Goal: Task Accomplishment & Management: Manage account settings

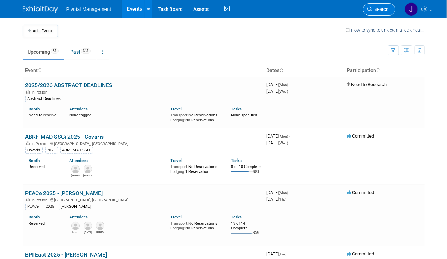
click at [380, 11] on span "Search" at bounding box center [381, 9] width 16 height 5
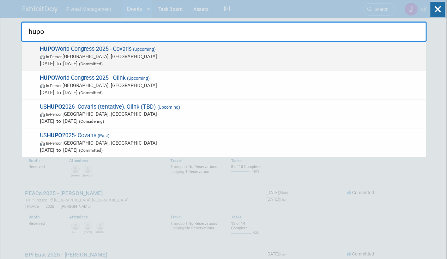
type input "hupo"
click at [119, 56] on span "In-Person [GEOGRAPHIC_DATA], [GEOGRAPHIC_DATA]" at bounding box center [231, 56] width 383 height 7
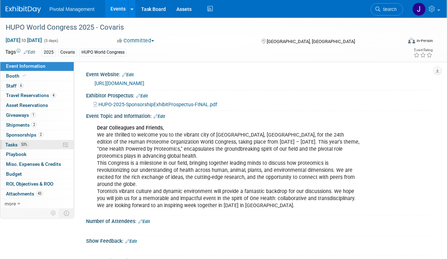
click at [28, 142] on span "53%" at bounding box center [24, 144] width 10 height 5
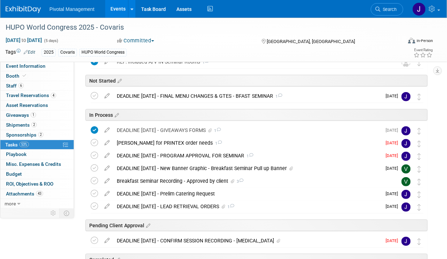
scroll to position [112, 0]
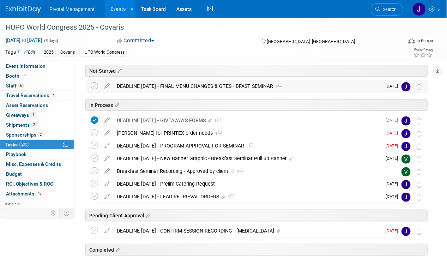
click at [180, 84] on div "DEADLINE OCT 28 - FINAL MENU CHANGES & GTES - BFAST SEMINAR 1" at bounding box center [247, 86] width 268 height 12
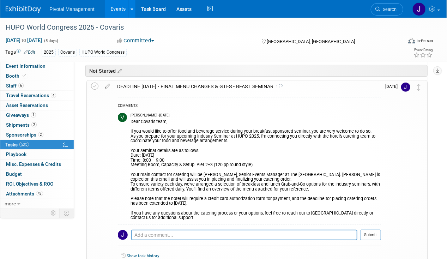
click at [180, 84] on div "DEADLINE OCT 28 - FINAL MENU CHANGES & GTES - BFAST SEMINAR 1" at bounding box center [248, 86] width 268 height 12
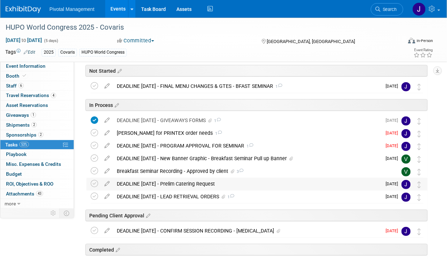
click at [162, 181] on div "DEADLINE OCT 28 - Prelim Catering Request" at bounding box center [247, 184] width 268 height 12
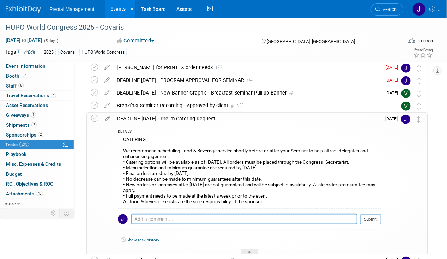
scroll to position [177, 0]
click at [106, 118] on icon at bounding box center [107, 117] width 12 height 9
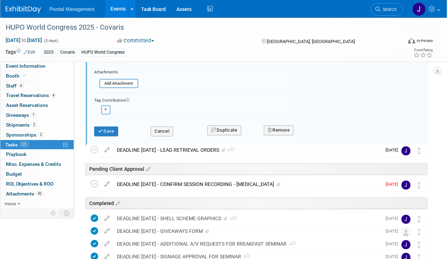
scroll to position [429, 0]
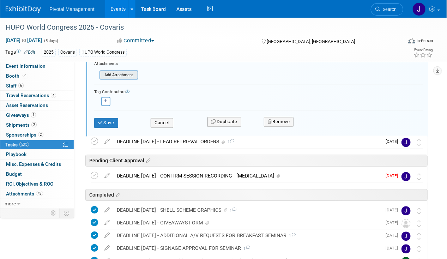
click at [116, 73] on input "file" at bounding box center [102, 75] width 72 height 8
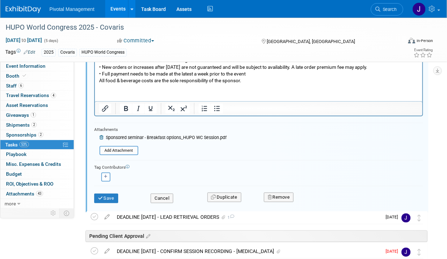
scroll to position [361, 0]
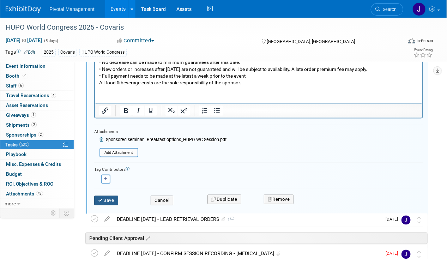
click at [114, 196] on button "Save" at bounding box center [106, 201] width 24 height 10
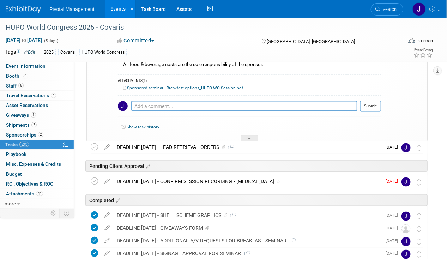
scroll to position [269, 0]
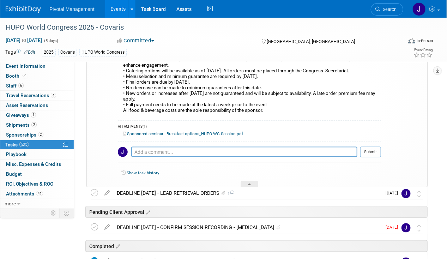
click at [183, 133] on link "Sponsored seminar - Breakfast options_HUPO WC Session.pdf" at bounding box center [183, 133] width 120 height 5
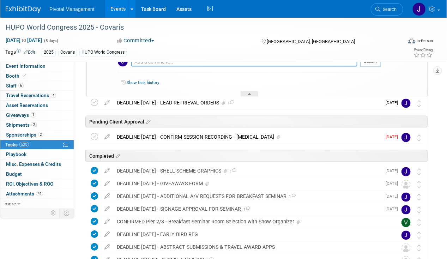
scroll to position [360, 0]
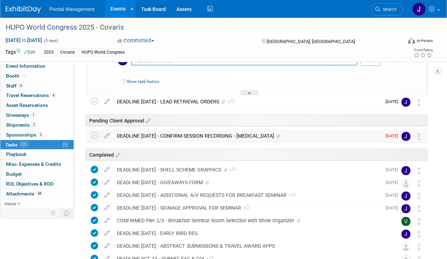
click at [207, 130] on div "DEADLINE SEPT 15 - CONFIRM SESSION RECORDING - ENCORE" at bounding box center [247, 136] width 268 height 12
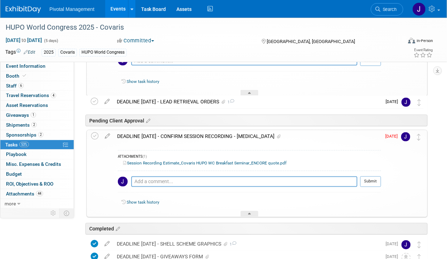
click at [215, 138] on div "DEADLINE SEPT 15 - CONFIRM SESSION RECORDING - ENCORE" at bounding box center [248, 136] width 268 height 12
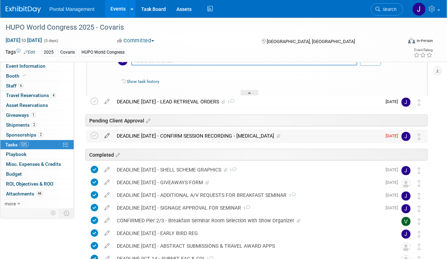
click at [105, 133] on icon at bounding box center [107, 134] width 12 height 9
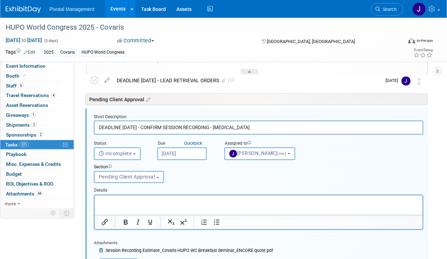
scroll to position [386, 0]
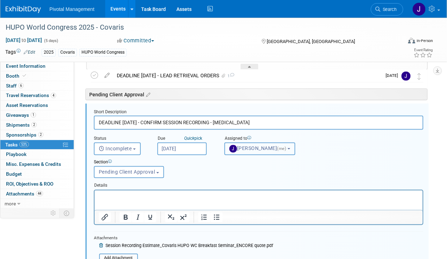
click at [262, 154] on button "Jessica Gatton (me)" at bounding box center [260, 149] width 71 height 13
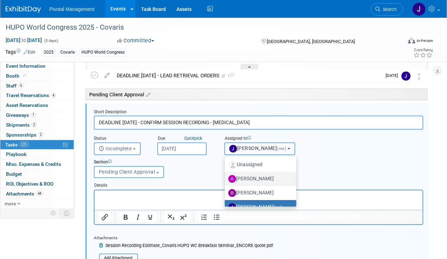
scroll to position [65, 0]
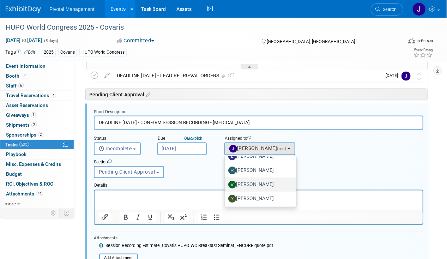
click at [257, 182] on label "[PERSON_NAME]" at bounding box center [258, 184] width 61 height 11
click at [226, 182] on input "[PERSON_NAME]" at bounding box center [223, 183] width 5 height 5
select select "1fc024ac-9dd8-4e91-b407-e518b2e44265"
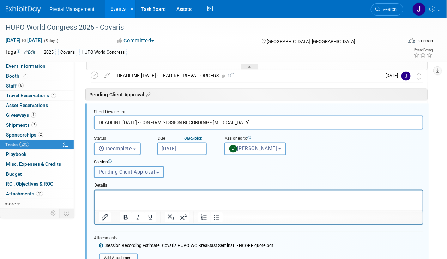
click at [123, 174] on button "Pending Client Approval" at bounding box center [129, 172] width 70 height 12
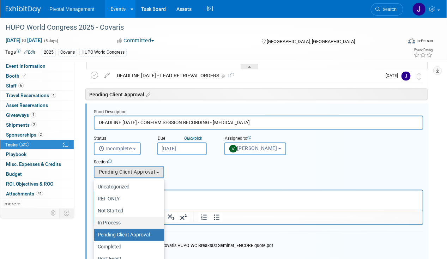
click at [121, 220] on label "In Process" at bounding box center [127, 223] width 59 height 9
click at [95, 221] on input "In Process" at bounding box center [93, 223] width 5 height 5
select select "11273009"
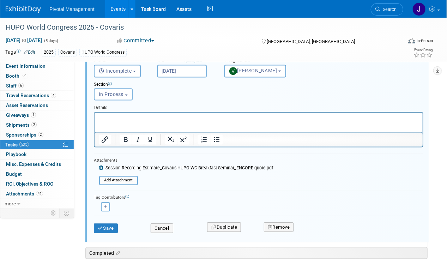
scroll to position [468, 0]
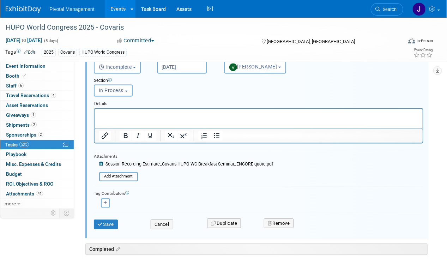
click at [167, 74] on div "Section Uncategorized REF ONLY Not Started In Process Pending Client Approval C…" at bounding box center [245, 86] width 312 height 24
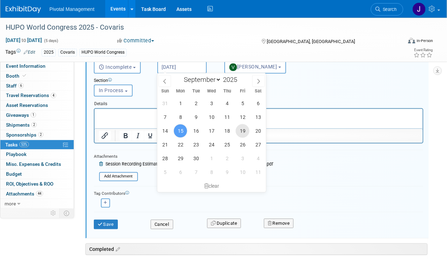
click at [239, 132] on span "19" at bounding box center [243, 131] width 14 height 14
type input "Sep 19, 2025"
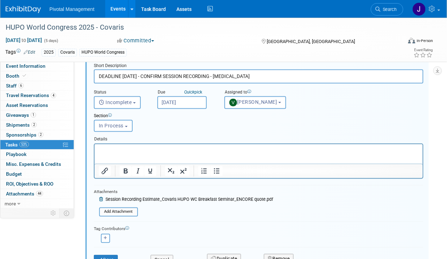
scroll to position [432, 0]
click at [240, 104] on span "[PERSON_NAME]" at bounding box center [253, 103] width 48 height 6
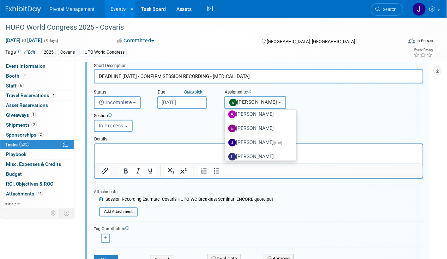
scroll to position [14, 0]
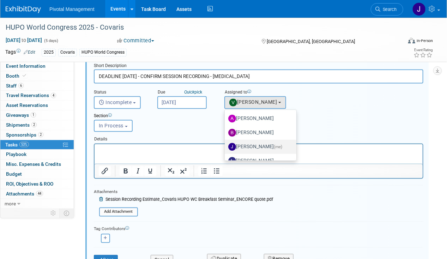
click at [246, 142] on label "Jessica Gatton (me)" at bounding box center [258, 147] width 61 height 11
click at [226, 144] on input "Jessica Gatton (me)" at bounding box center [223, 146] width 5 height 5
select select "497b41a6-53ff-4b84-8c73-e588064afe10"
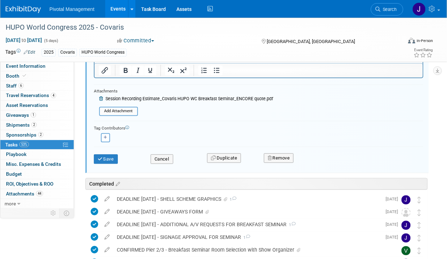
scroll to position [536, 0]
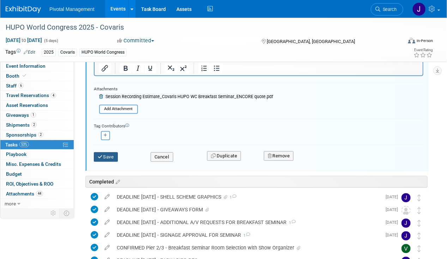
click at [115, 154] on button "Save" at bounding box center [106, 157] width 24 height 10
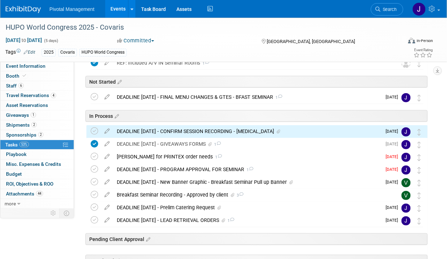
scroll to position [102, 0]
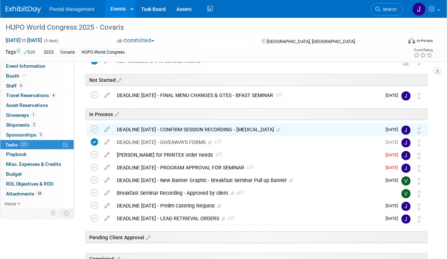
click at [213, 120] on div "In Process" at bounding box center [255, 113] width 345 height 22
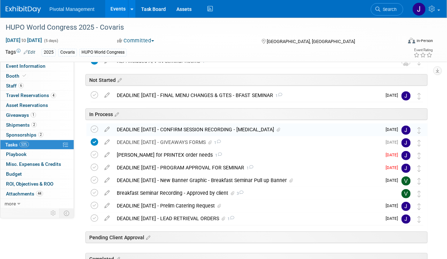
click at [214, 128] on div "DEADLINE SEPT 15 - CONFIRM SESSION RECORDING - ENCORE" at bounding box center [247, 130] width 268 height 12
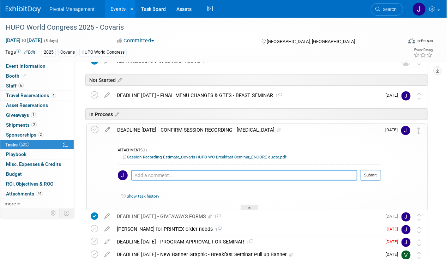
click at [149, 177] on textarea at bounding box center [244, 175] width 226 height 11
type textarea "Invoice requested from Encore - 09.15.25"
click at [368, 174] on button "Submit" at bounding box center [370, 175] width 21 height 11
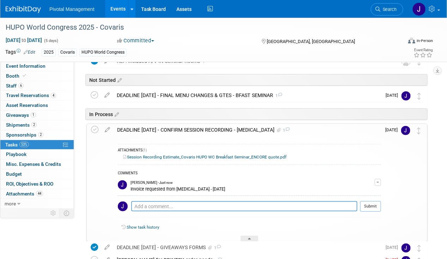
click at [290, 125] on div "DEADLINE SEPT 15 - CONFIRM SESSION RECORDING - ENCORE 1" at bounding box center [248, 130] width 268 height 12
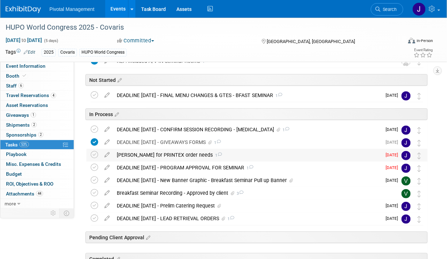
click at [258, 152] on div "Ping Elisabeth for PRINTEX order needs 1" at bounding box center [247, 155] width 268 height 12
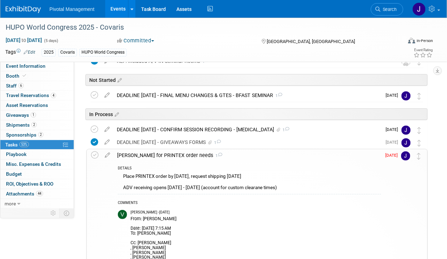
click at [108, 155] on icon at bounding box center [107, 153] width 12 height 9
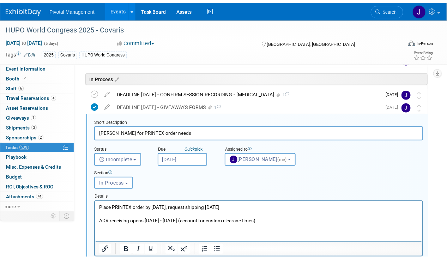
scroll to position [148, 0]
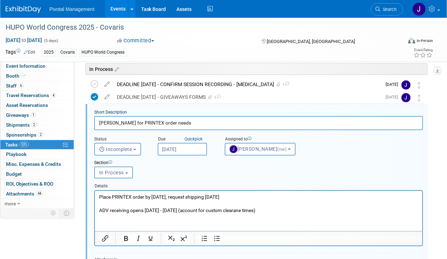
click at [197, 150] on input "Sep 12, 2025" at bounding box center [182, 149] width 49 height 13
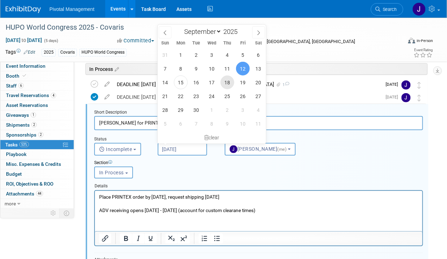
click at [227, 83] on span "18" at bounding box center [228, 83] width 14 height 14
type input "Sep 18, 2025"
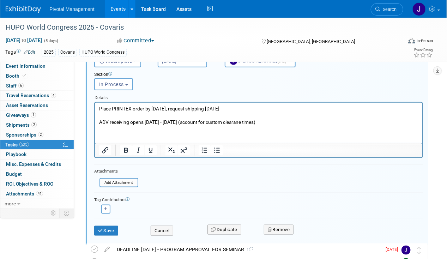
scroll to position [286, 0]
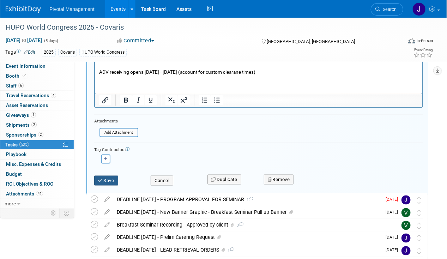
click at [115, 180] on button "Save" at bounding box center [106, 181] width 24 height 10
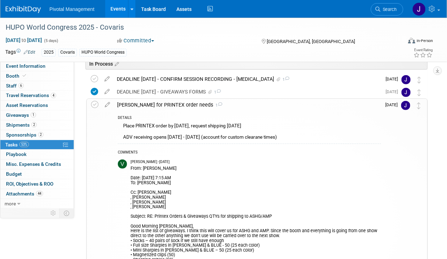
scroll to position [106, 0]
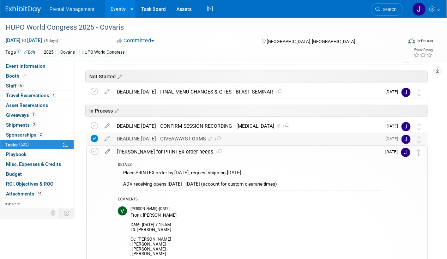
click at [165, 140] on div "DEADLINE SEPT 15 - GIVEAWAYS FORMS 1" at bounding box center [247, 139] width 268 height 12
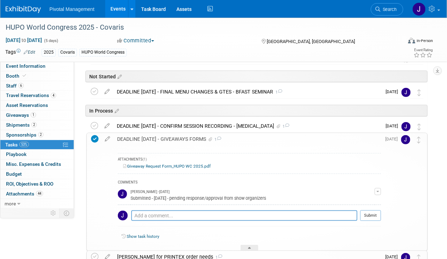
click at [165, 140] on div "DEADLINE SEPT 15 - GIVEAWAYS FORMS 1" at bounding box center [248, 139] width 268 height 12
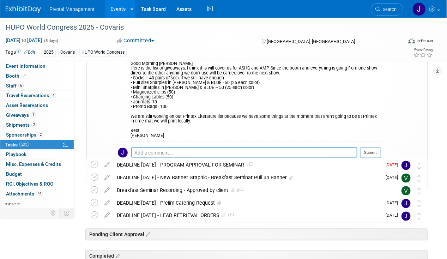
scroll to position [316, 0]
click at [162, 165] on div "DEADLINE SEPT 15 - PROGRAM APPROVAL FOR SEMINAR 1" at bounding box center [247, 165] width 268 height 12
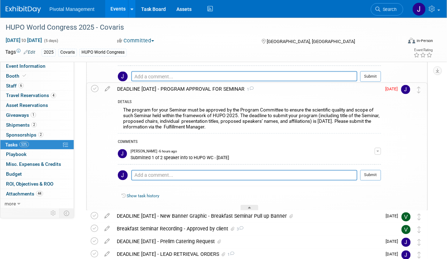
scroll to position [408, 0]
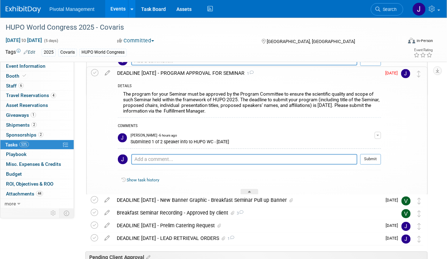
click at [184, 71] on div "DEADLINE SEPT 15 - PROGRAM APPROVAL FOR SEMINAR 1" at bounding box center [248, 73] width 268 height 12
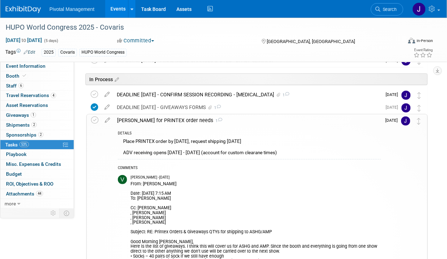
scroll to position [105, 0]
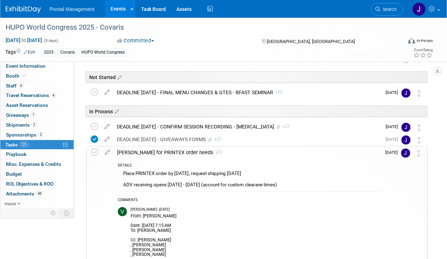
click at [183, 152] on div "Ping Elisabeth for PRINTEX order needs 1" at bounding box center [248, 153] width 268 height 12
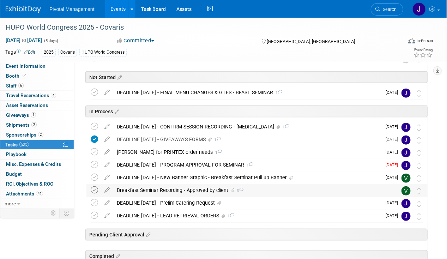
click at [91, 189] on icon at bounding box center [94, 189] width 7 height 7
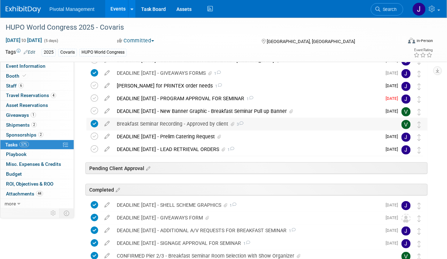
scroll to position [183, 0]
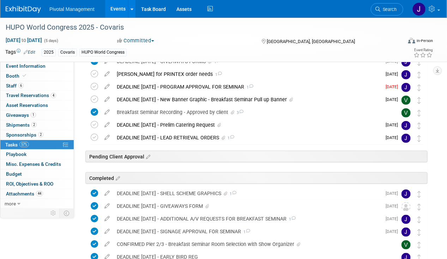
drag, startPoint x: 419, startPoint y: 109, endPoint x: 419, endPoint y: 160, distance: 50.1
click at [419, 161] on div "HUPO World Congress 2025 - Covaris Toronto, Canada Nov 9, 2025 to Nov 13, 2025 …" at bounding box center [255, 178] width 345 height 511
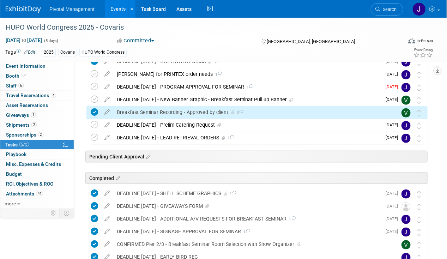
click at [311, 112] on div "Breakfast Seminar Recording - Approved by client 3" at bounding box center [250, 112] width 274 height 12
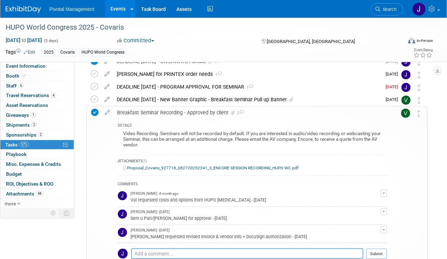
click at [311, 112] on div "Breakfast Seminar Recording - Approved by client 3" at bounding box center [251, 113] width 274 height 12
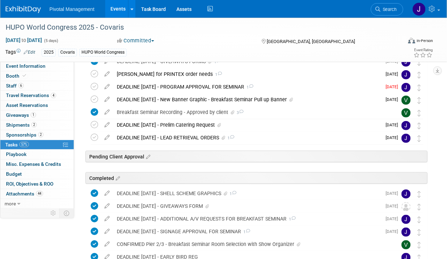
drag, startPoint x: 420, startPoint y: 110, endPoint x: 419, endPoint y: 151, distance: 41.7
click at [419, 153] on div "HUPO World Congress 2025 - Covaris Toronto, Canada Nov 9, 2025 to Nov 13, 2025 …" at bounding box center [255, 178] width 345 height 511
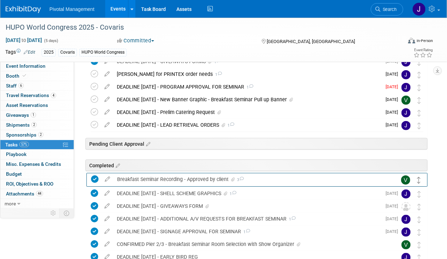
drag, startPoint x: 419, startPoint y: 109, endPoint x: 419, endPoint y: 177, distance: 67.4
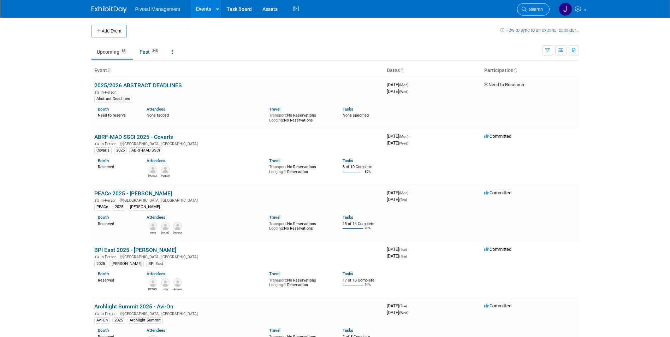
click at [537, 11] on span "Search" at bounding box center [534, 9] width 16 height 5
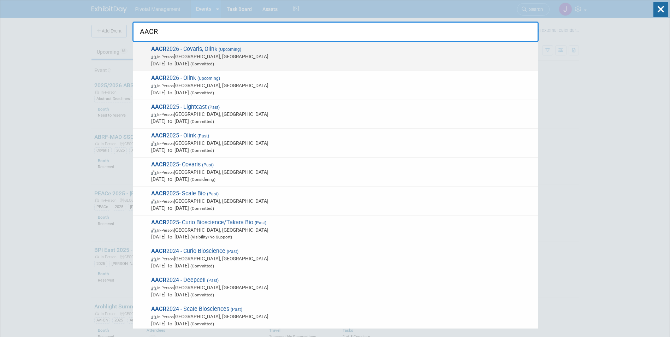
type input "AACR"
click at [278, 50] on span "AACR 2026 - Covaris, Olink (Upcoming) In-Person San Diego, CA Apr 17, 2026 to A…" at bounding box center [341, 57] width 385 height 22
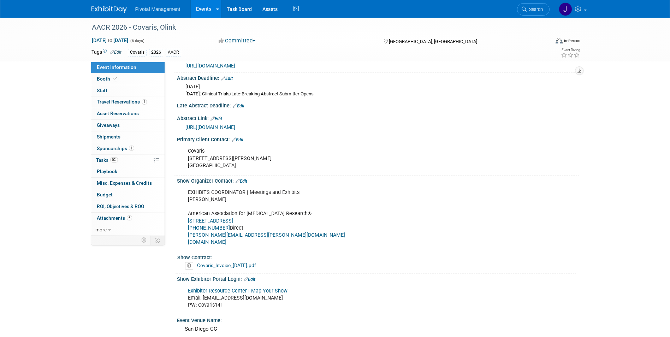
scroll to position [274, 0]
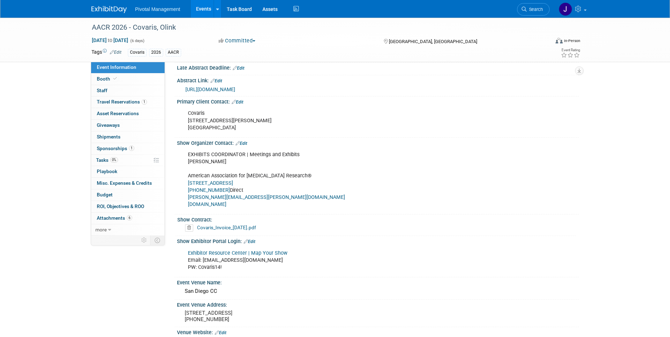
click at [263, 250] on link "Exhibitor Resource Center | Map Your Show" at bounding box center [238, 253] width 100 height 6
drag, startPoint x: 259, startPoint y: 253, endPoint x: 201, endPoint y: 253, distance: 58.3
click at [201, 253] on div "Exhibitor Resource Center | Map Your Show Email: [EMAIL_ADDRESS][DOMAIN_NAME] P…" at bounding box center [342, 260] width 318 height 28
copy div "jgatton@pivotalmgt.com"
click at [125, 80] on link "Booth" at bounding box center [127, 78] width 73 height 11
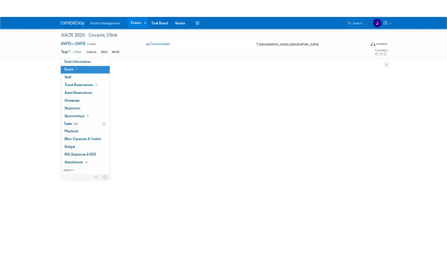
scroll to position [0, 0]
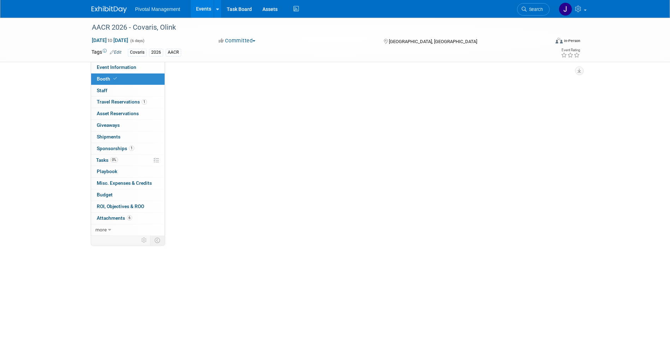
select select "No"
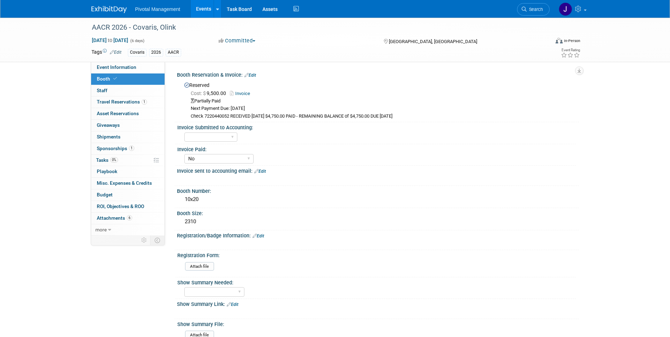
click at [246, 94] on link "Invoice" at bounding box center [242, 93] width 24 height 5
click at [255, 76] on link "Edit" at bounding box center [250, 75] width 12 height 5
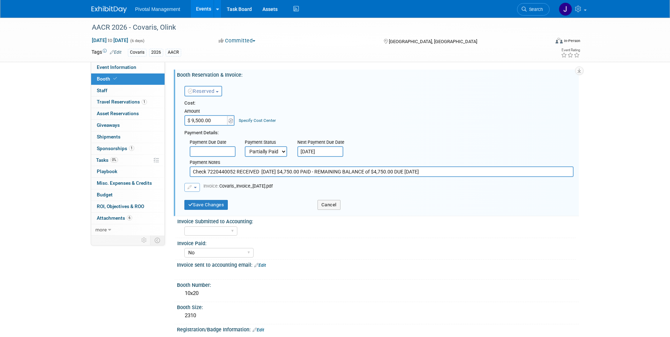
click at [258, 150] on select "Not Paid Yet Partially Paid Paid in Full" at bounding box center [266, 151] width 42 height 11
select select "1"
click at [245, 146] on select "Not Paid Yet Partially Paid Paid in Full" at bounding box center [266, 151] width 42 height 11
click at [195, 188] on span "button" at bounding box center [195, 187] width 3 height 1
click at [203, 201] on link "Replace with a new file" at bounding box center [220, 198] width 71 height 10
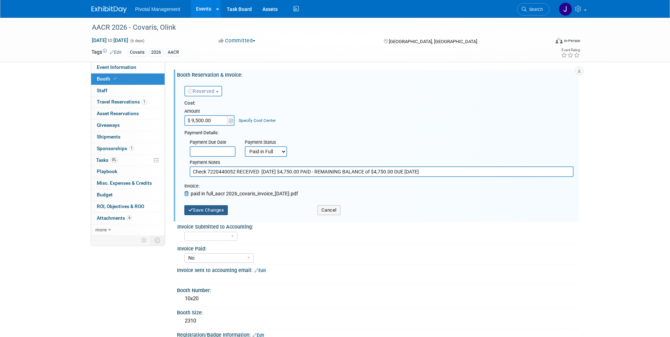
click at [213, 209] on button "Save Changes" at bounding box center [206, 210] width 44 height 10
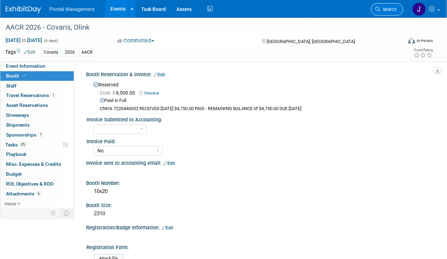
click at [381, 6] on link "Search" at bounding box center [387, 9] width 32 height 12
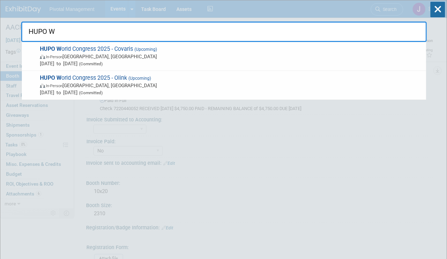
type input "HUPO"
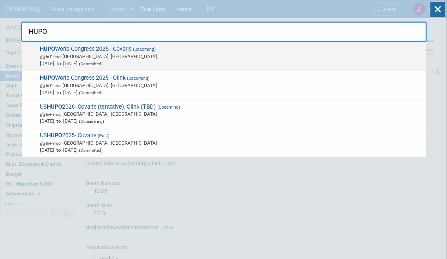
click at [104, 58] on span "In-Person Toronto, Canada" at bounding box center [231, 56] width 383 height 7
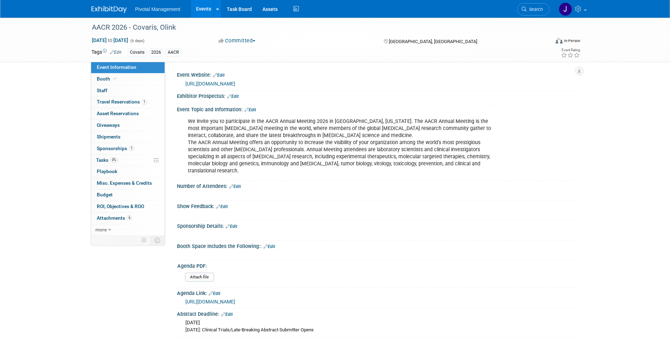
scroll to position [423, 0]
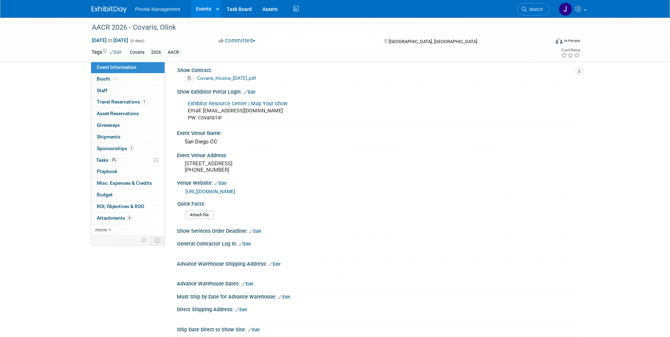
click at [262, 113] on div "Exhibitor Resource Center | Map Your Show Email: [EMAIL_ADDRESS][DOMAIN_NAME] P…" at bounding box center [342, 111] width 318 height 28
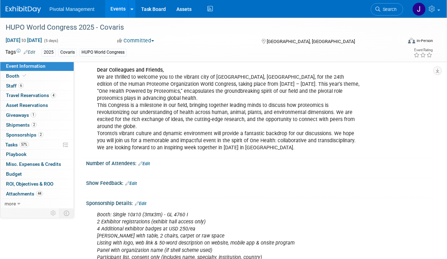
scroll to position [70, 0]
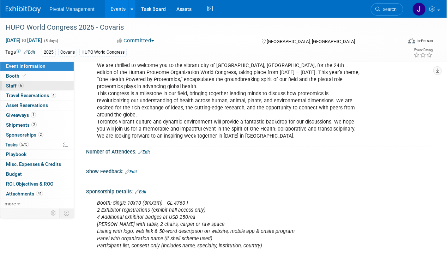
click at [20, 83] on span "Staff 6" at bounding box center [15, 86] width 18 height 6
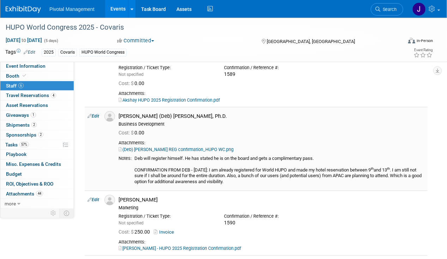
scroll to position [95, 0]
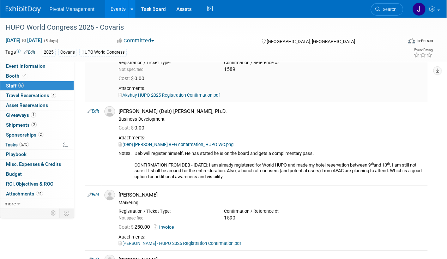
click at [182, 96] on link "Akshay HUPO 2025 Registration Confirmation.pdf" at bounding box center [169, 94] width 101 height 5
click at [157, 144] on link "(Deb) Bhattacharyya REG confirmation_HUPO WC.png" at bounding box center [176, 144] width 115 height 5
click at [98, 110] on link "Edit" at bounding box center [94, 111] width 12 height 5
select select "7ceb577f-4374-43c5-aff5-19ba515a54ba"
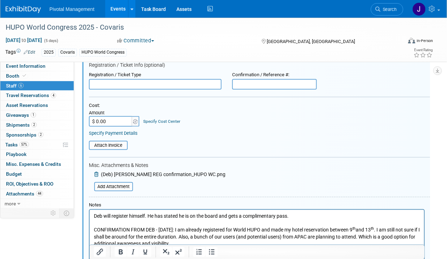
scroll to position [200, 0]
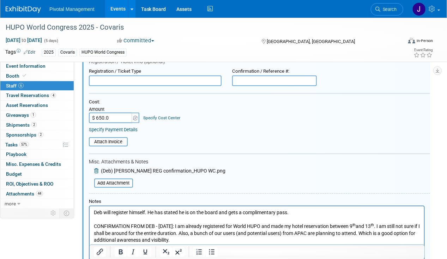
type input "$ 650.00"
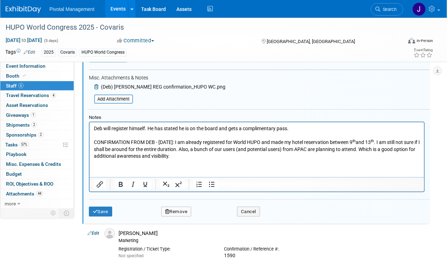
scroll to position [304, 0]
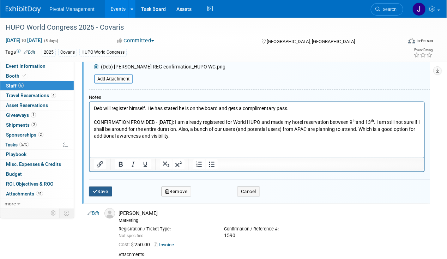
click at [102, 187] on button "Save" at bounding box center [100, 192] width 23 height 10
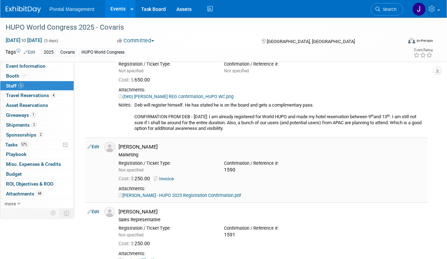
scroll to position [174, 0]
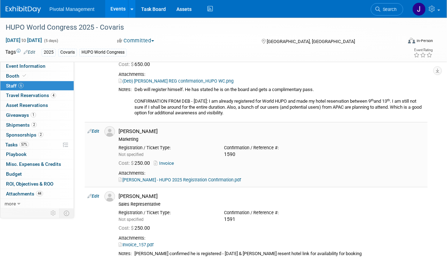
click at [166, 163] on link "Invoice" at bounding box center [165, 163] width 23 height 5
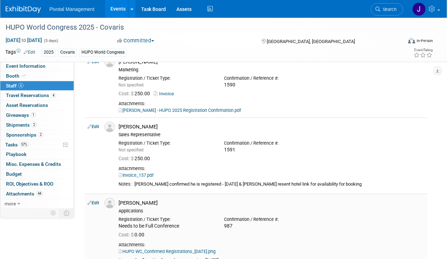
scroll to position [262, 0]
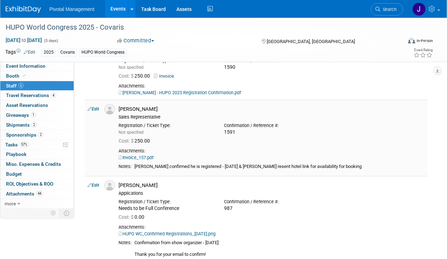
click at [150, 156] on link "Invoice_157.pdf" at bounding box center [136, 157] width 35 height 5
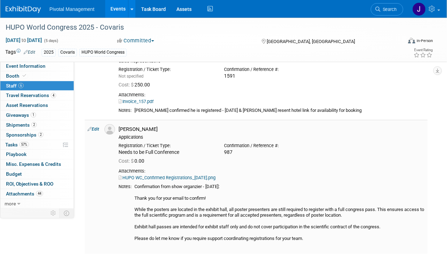
scroll to position [323, 0]
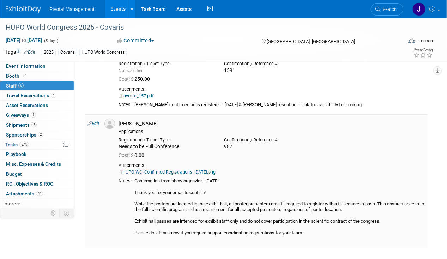
click at [171, 171] on link "HUPO WC_Confirmed Registrations_08.26.25.png" at bounding box center [167, 171] width 97 height 5
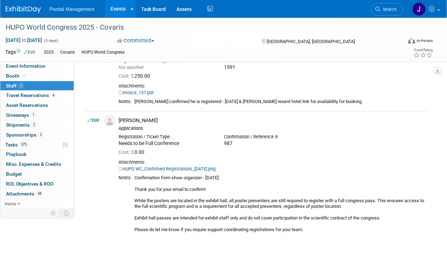
scroll to position [395, 0]
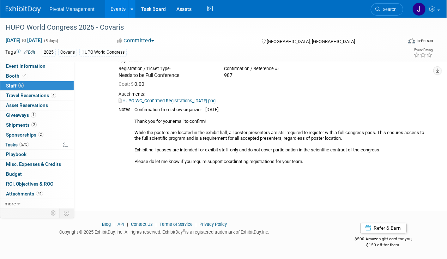
click at [119, 98] on link "HUPO WC_Confirmed Registrations_08.26.25.png" at bounding box center [167, 100] width 97 height 5
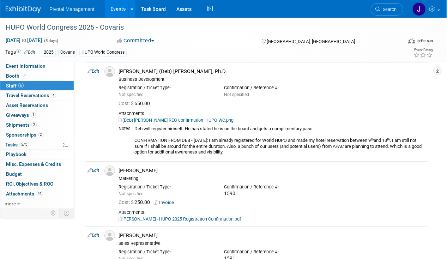
scroll to position [0, 0]
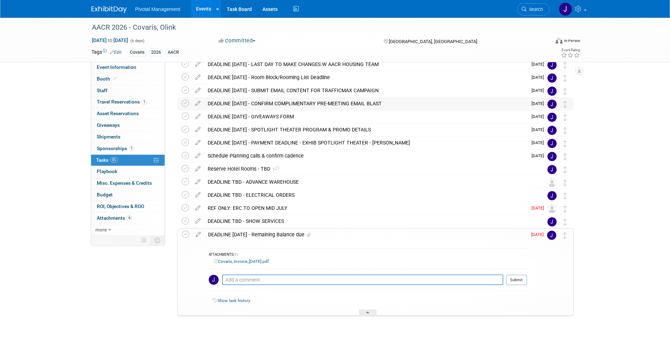
scroll to position [56, 0]
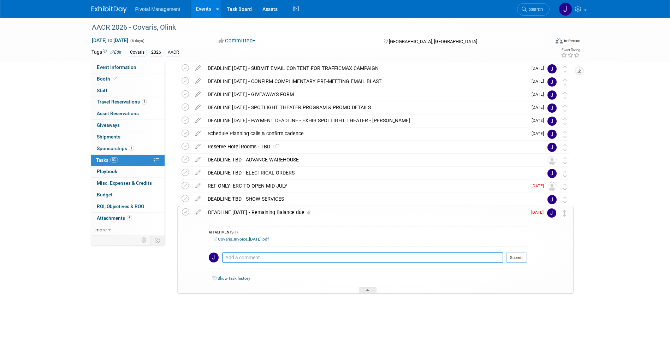
click at [270, 257] on textarea at bounding box center [362, 257] width 281 height 11
type textarea "Paid in full for Covaris - [DATE]"
click at [512, 255] on button "Submit" at bounding box center [516, 257] width 21 height 11
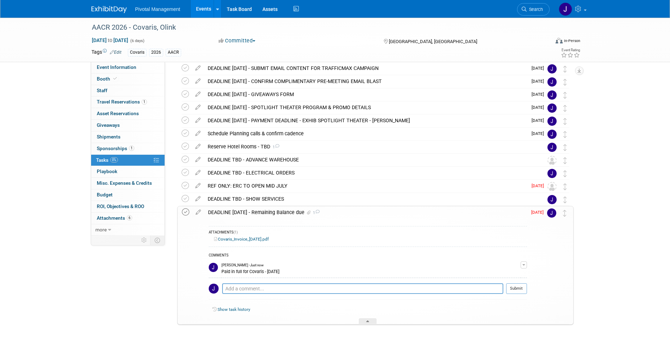
click at [186, 212] on icon at bounding box center [185, 211] width 7 height 7
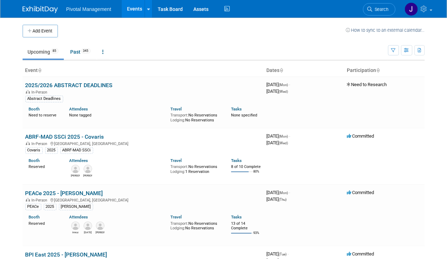
click at [378, 8] on span "Search" at bounding box center [381, 9] width 16 height 5
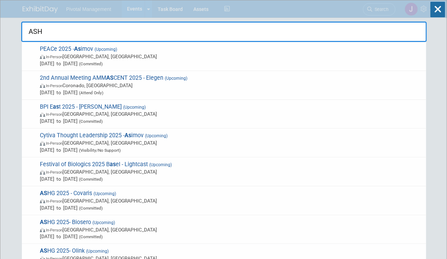
type input "ASHG"
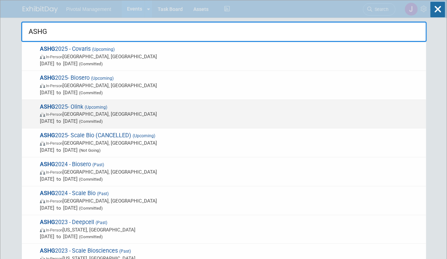
click at [119, 114] on span "In-Person [GEOGRAPHIC_DATA], [GEOGRAPHIC_DATA]" at bounding box center [231, 113] width 383 height 7
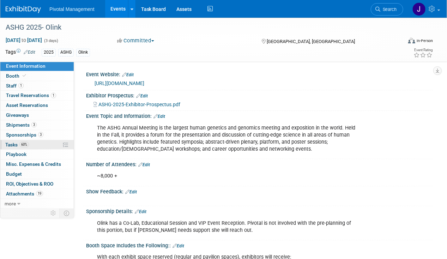
click at [20, 143] on span "60%" at bounding box center [24, 144] width 10 height 5
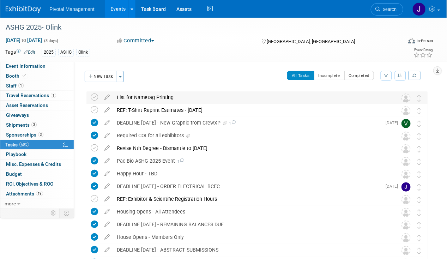
click at [136, 97] on div "List for Nametag Printing" at bounding box center [250, 97] width 274 height 12
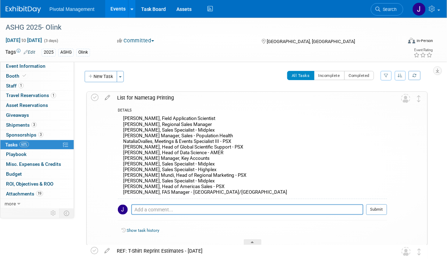
click at [136, 97] on div "List for Nametag Printing" at bounding box center [251, 98] width 274 height 12
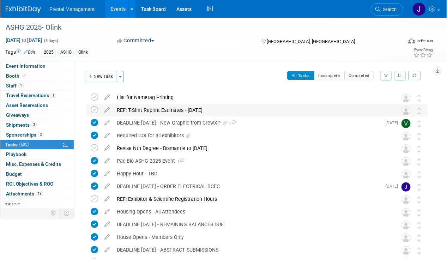
click at [147, 109] on div "REF: T-Shirt Reprint Estimates - [DATE]" at bounding box center [250, 110] width 274 height 12
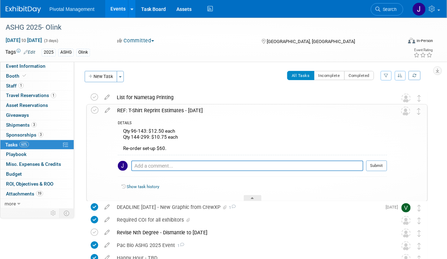
click at [147, 109] on div "REF: T-Shirt Reprint Estimates - [DATE]" at bounding box center [251, 110] width 274 height 12
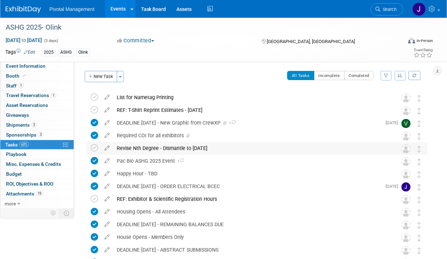
click at [147, 148] on div "Revise Nth Degree - Dismantle to [DATE]" at bounding box center [250, 148] width 274 height 12
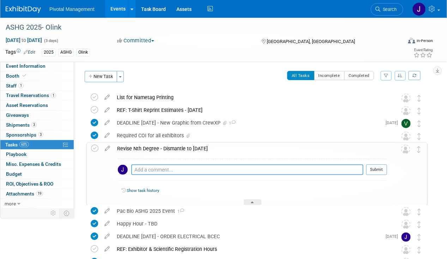
click at [147, 148] on div "Revise Nth Degree - Dismantle to [DATE]" at bounding box center [251, 149] width 274 height 12
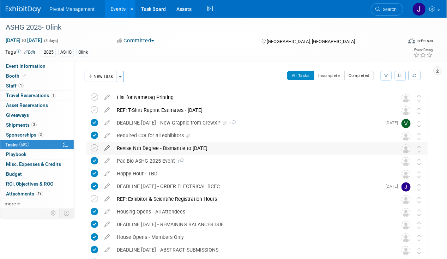
click at [105, 148] on icon at bounding box center [107, 146] width 12 height 9
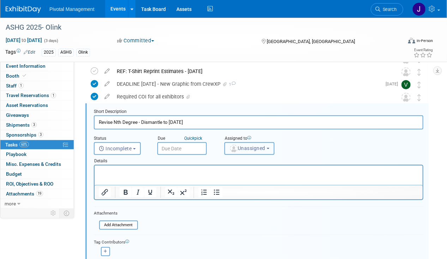
click at [234, 149] on img "button" at bounding box center [234, 149] width 8 height 8
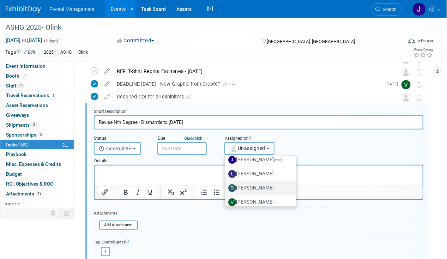
scroll to position [53, 0]
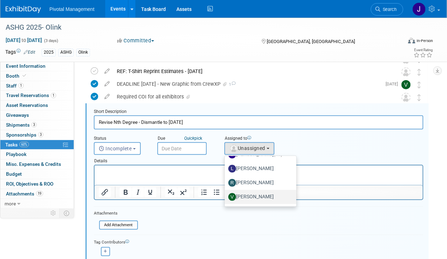
click at [247, 198] on label "Valerie Weld" at bounding box center [258, 196] width 61 height 11
click at [226, 198] on input "Valerie Weld" at bounding box center [223, 196] width 5 height 5
select select "1fc024ac-9dd8-4e91-b407-e518b2e44265"
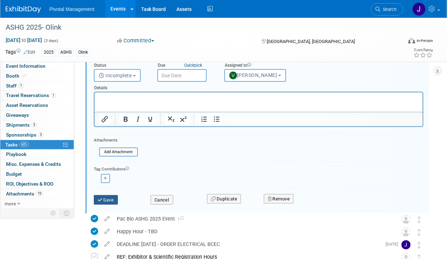
scroll to position [113, 0]
click at [113, 190] on div "Save" at bounding box center [117, 197] width 57 height 14
click at [110, 196] on button "Save" at bounding box center [106, 200] width 24 height 10
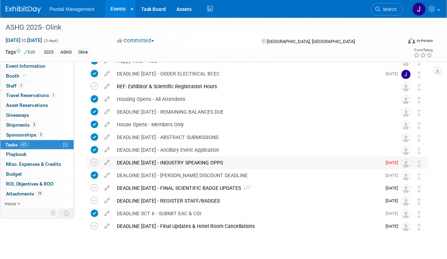
click at [223, 162] on div "DEADLINE SEPT 5 - INDUSTRY SPEAKING OPPS" at bounding box center [247, 163] width 268 height 12
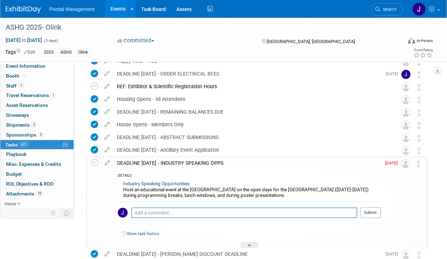
click at [223, 162] on div "DEADLINE SEPT 5 - INDUSTRY SPEAKING OPPS" at bounding box center [248, 163] width 268 height 12
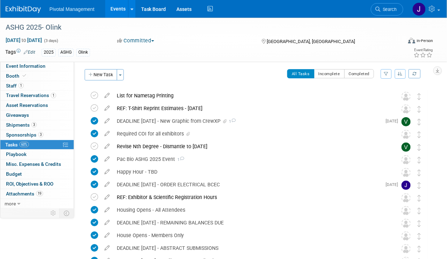
scroll to position [0, 0]
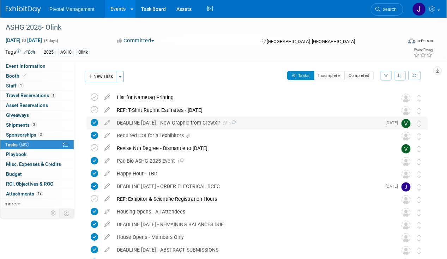
click at [181, 127] on div "DEADLINE SEPT 5 - New Graphic from CrewXP 1" at bounding box center [247, 123] width 268 height 12
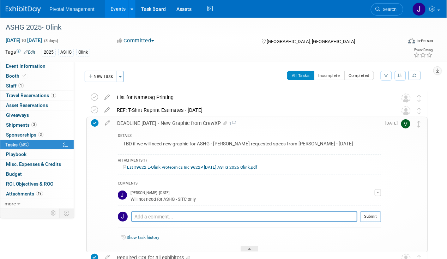
click at [184, 165] on link "Est #9622 E-Olink Proteomics Inc 9622P 10-14-25 ASHG 2025 Olink.pdf" at bounding box center [190, 167] width 134 height 5
click at [109, 120] on icon at bounding box center [107, 121] width 12 height 9
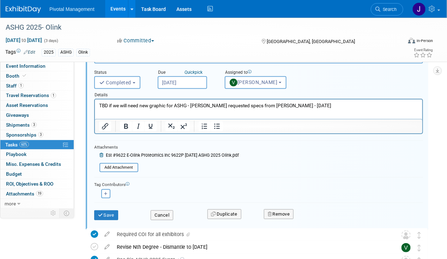
scroll to position [118, 0]
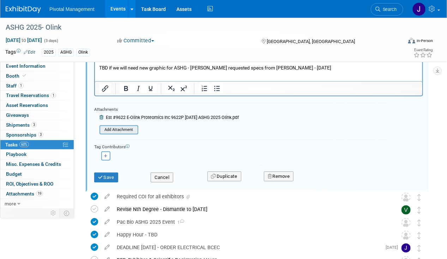
click at [129, 127] on input "file" at bounding box center [102, 130] width 72 height 8
click at [114, 131] on input "file" at bounding box center [102, 130] width 72 height 8
click at [117, 127] on input "file" at bounding box center [102, 130] width 72 height 8
click at [130, 128] on input "file" at bounding box center [102, 130] width 72 height 8
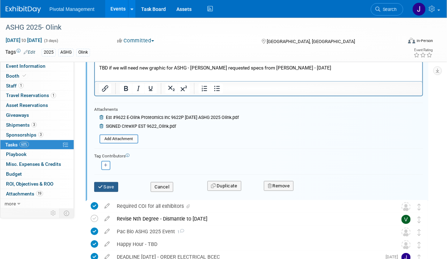
click at [107, 187] on button "Save" at bounding box center [106, 187] width 24 height 10
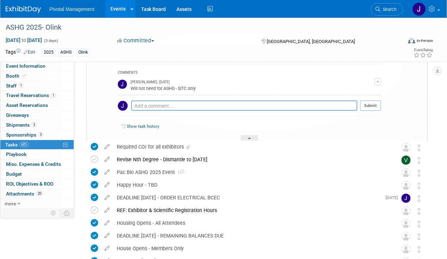
click at [112, 12] on link "Events" at bounding box center [118, 9] width 26 height 18
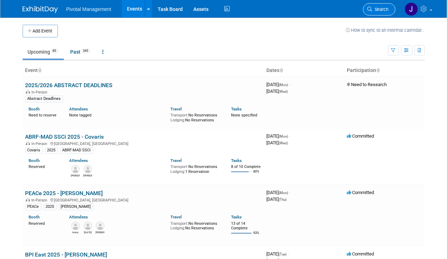
click at [375, 9] on span "Search" at bounding box center [381, 9] width 16 height 5
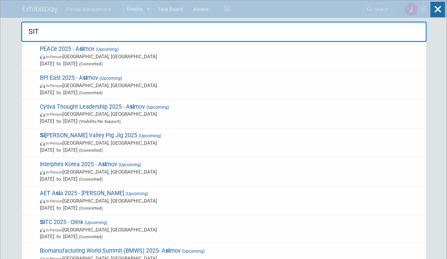
type input "SITC"
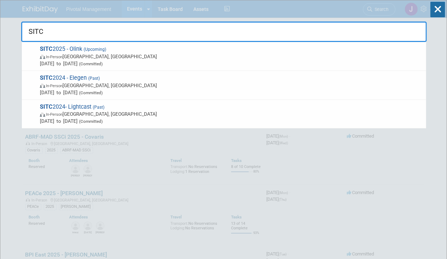
click at [280, 56] on span "In-Person [GEOGRAPHIC_DATA], [GEOGRAPHIC_DATA]" at bounding box center [231, 56] width 383 height 7
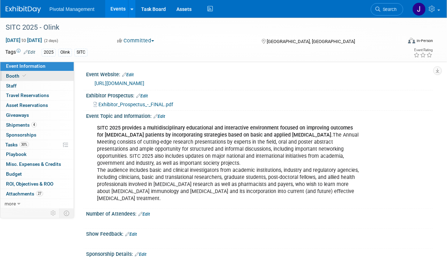
click at [18, 79] on link "Booth" at bounding box center [36, 76] width 73 height 10
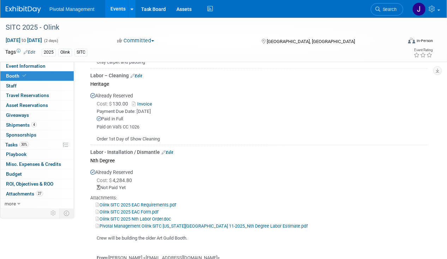
scroll to position [678, 0]
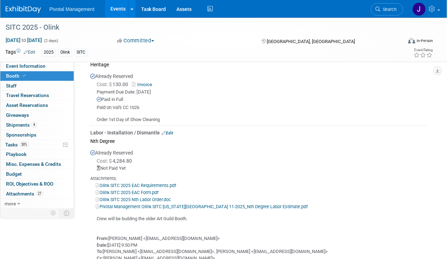
click at [163, 204] on link "Pivotal Management Olink SITC [US_STATE][GEOGRAPHIC_DATA] 11-2025_Nth Degree La…" at bounding box center [202, 206] width 212 height 5
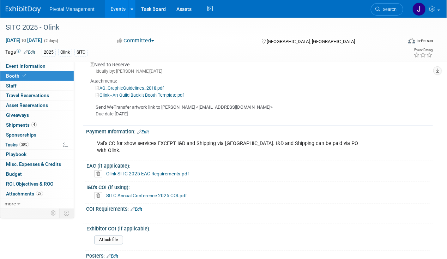
scroll to position [1374, 0]
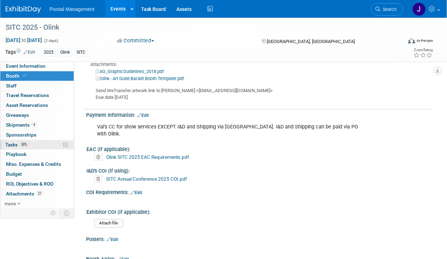
drag, startPoint x: 39, startPoint y: 145, endPoint x: 44, endPoint y: 146, distance: 5.0
click at [39, 146] on link "30% Tasks 30%" at bounding box center [36, 145] width 73 height 10
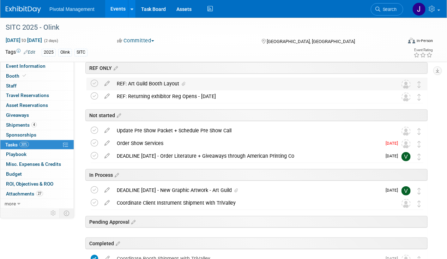
scroll to position [30, 0]
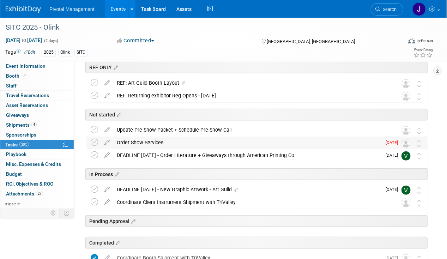
click at [192, 143] on div "Order Show Services" at bounding box center [247, 143] width 268 height 12
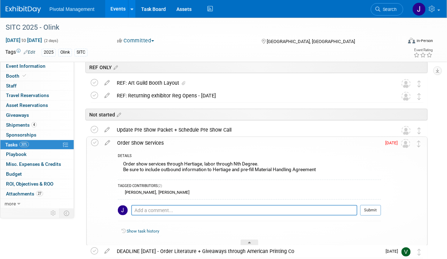
click at [194, 142] on div "Order Show Services" at bounding box center [248, 143] width 268 height 12
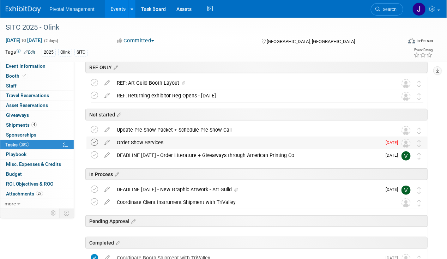
click at [95, 141] on icon at bounding box center [94, 142] width 7 height 7
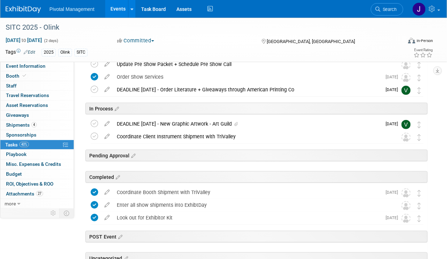
scroll to position [98, 0]
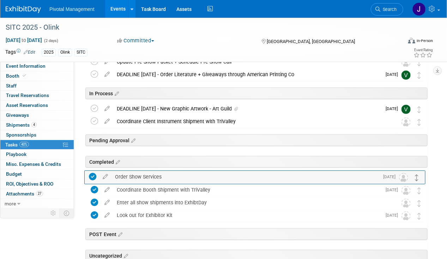
drag, startPoint x: 420, startPoint y: 74, endPoint x: 418, endPoint y: 178, distance: 103.1
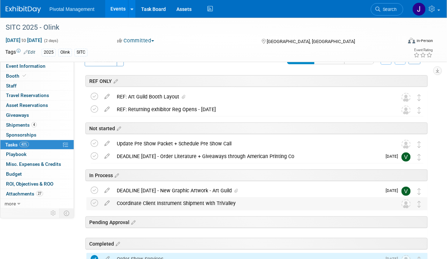
scroll to position [0, 0]
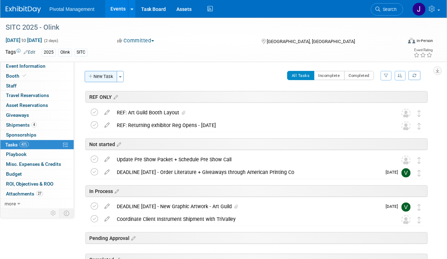
click at [94, 76] on button "New Task" at bounding box center [101, 76] width 32 height 11
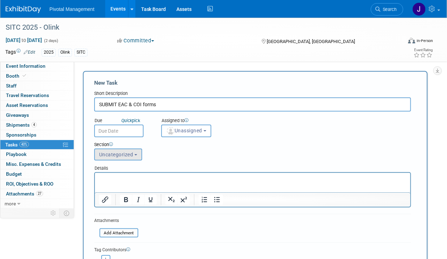
type input "SUBMIT EAC & COI forms"
click at [95, 156] on button "Uncategorized" at bounding box center [118, 155] width 48 height 12
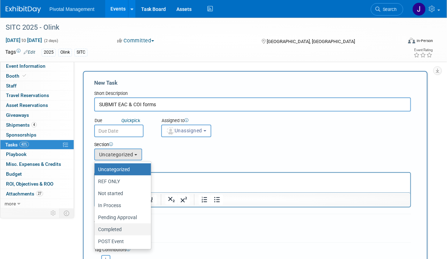
click at [119, 225] on label "Completed" at bounding box center [121, 229] width 46 height 9
click at [96, 227] on input "Completed" at bounding box center [93, 229] width 5 height 5
select select "11273834"
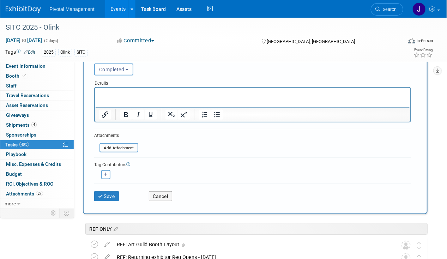
scroll to position [85, 0]
click at [126, 144] on input "file" at bounding box center [96, 148] width 84 height 8
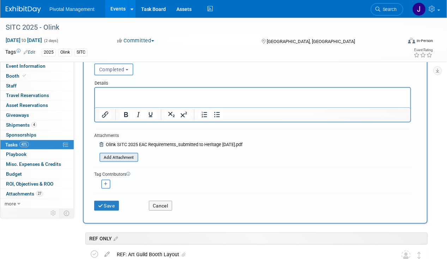
click at [120, 156] on input "file" at bounding box center [96, 158] width 84 height 8
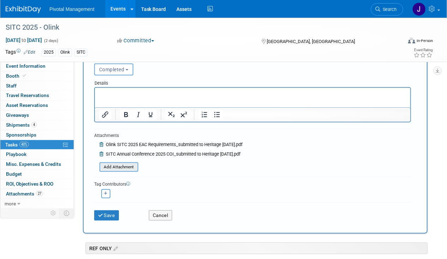
click at [127, 168] on input "file" at bounding box center [96, 167] width 84 height 8
click at [126, 165] on input "file" at bounding box center [96, 167] width 84 height 8
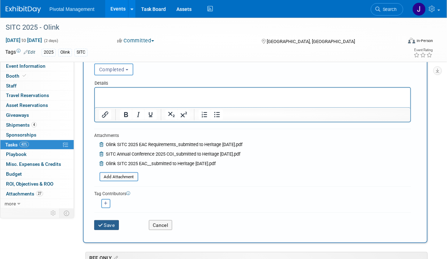
click at [102, 224] on icon "submit" at bounding box center [101, 225] width 6 height 5
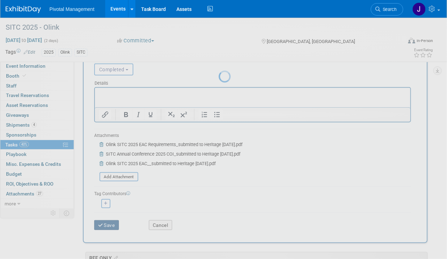
scroll to position [0, 0]
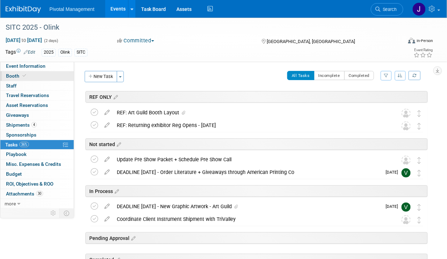
click at [30, 76] on link "Booth" at bounding box center [36, 76] width 73 height 10
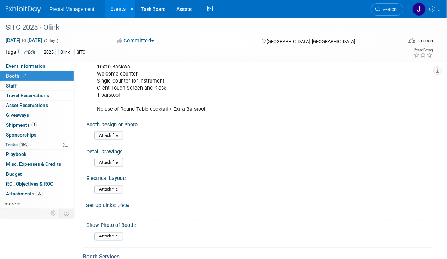
scroll to position [496, 0]
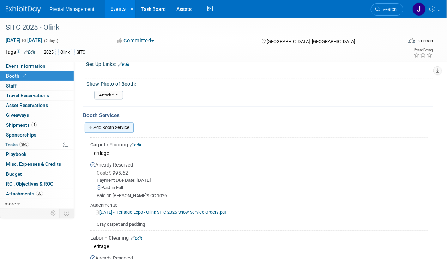
click at [118, 123] on link "Add Booth Service" at bounding box center [109, 128] width 49 height 10
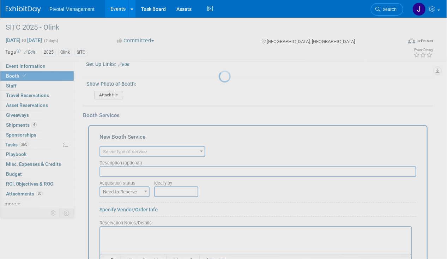
scroll to position [0, 0]
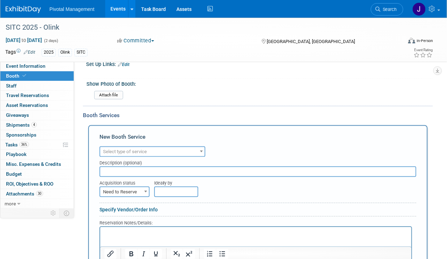
click at [163, 147] on span "Select type of service" at bounding box center [152, 152] width 104 height 10
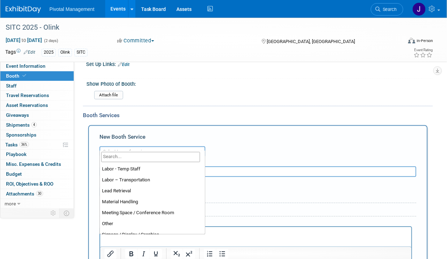
scroll to position [136, 0]
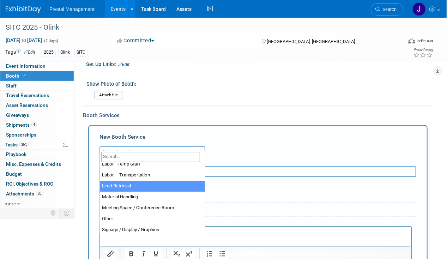
select select "7"
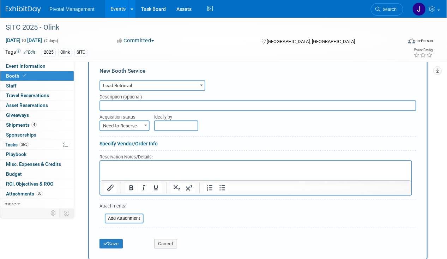
scroll to position [579, 0]
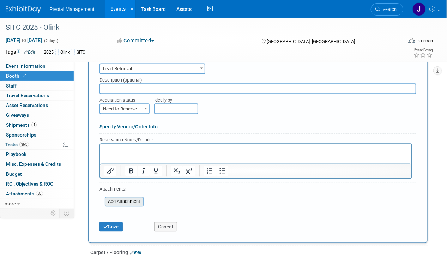
click at [125, 197] on input "file" at bounding box center [101, 201] width 84 height 8
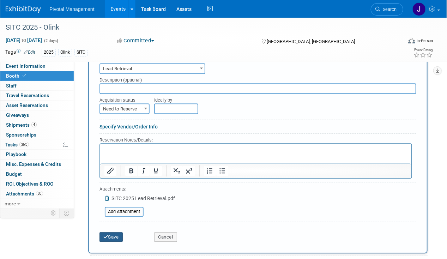
click at [118, 232] on button "Save" at bounding box center [111, 237] width 23 height 10
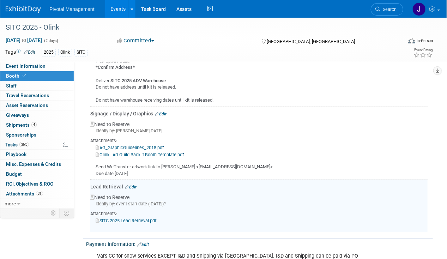
scroll to position [1395, 0]
